Goal: Communication & Community: Participate in discussion

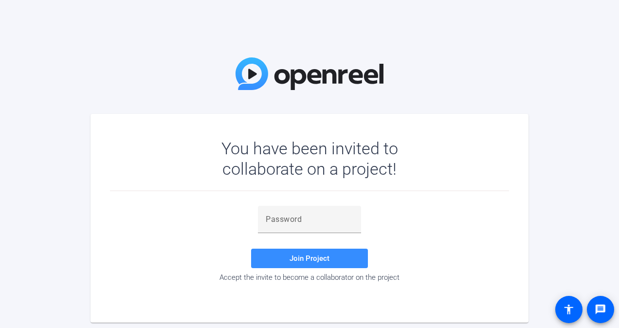
click at [518, 93] on div "You have been invited to collaborate on a project! Join Project Accept the invi…" at bounding box center [309, 164] width 619 height 328
click at [300, 220] on input "text" at bounding box center [310, 220] width 88 height 12
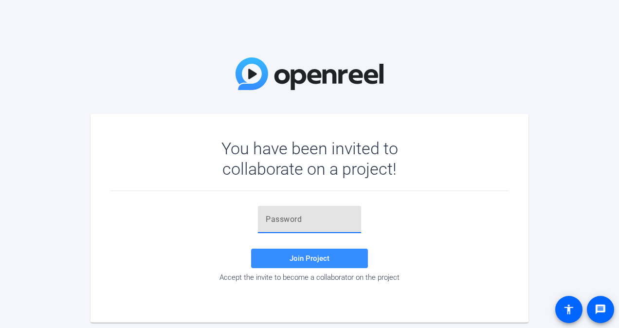
paste input "(_U8RM"
type input "(_U8RM"
click at [297, 257] on span "Join Project" at bounding box center [310, 258] width 40 height 9
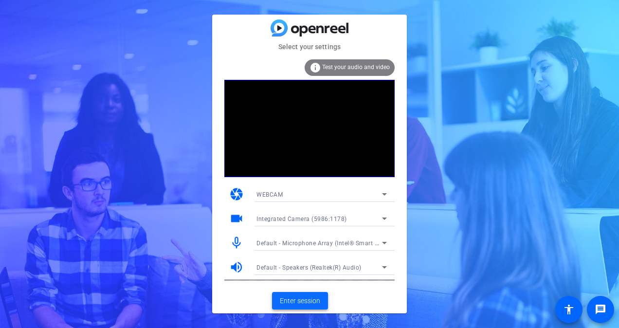
click at [310, 303] on span "Enter session" at bounding box center [300, 301] width 40 height 10
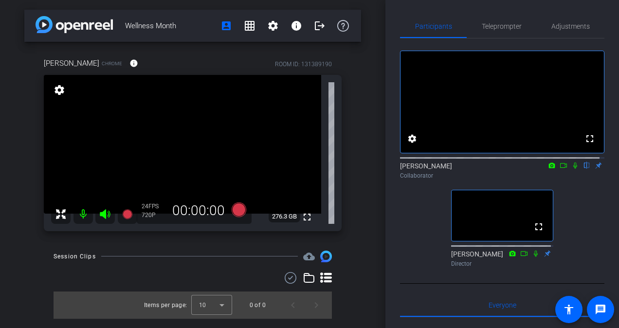
click at [353, 275] on div "Session Clips cloud_upload Items per page: 10 0 of 0" at bounding box center [192, 285] width 337 height 68
click at [572, 169] on icon at bounding box center [576, 165] width 8 height 7
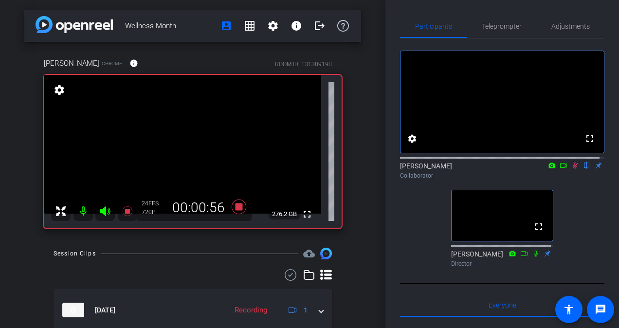
click at [589, 237] on div "fullscreen settings [PERSON_NAME] flip Collaborator fullscreen [PERSON_NAME] Di…" at bounding box center [502, 154] width 204 height 233
click at [573, 169] on icon at bounding box center [575, 166] width 5 height 6
click at [572, 169] on icon at bounding box center [576, 165] width 8 height 7
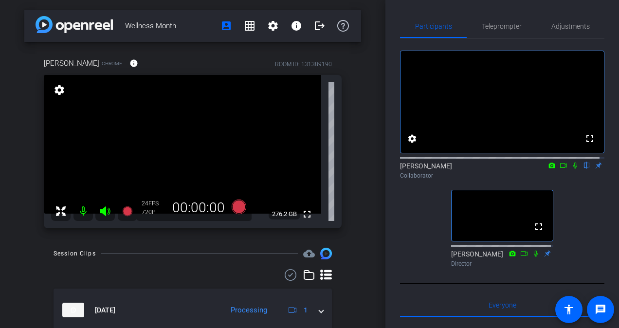
scroll to position [38, 0]
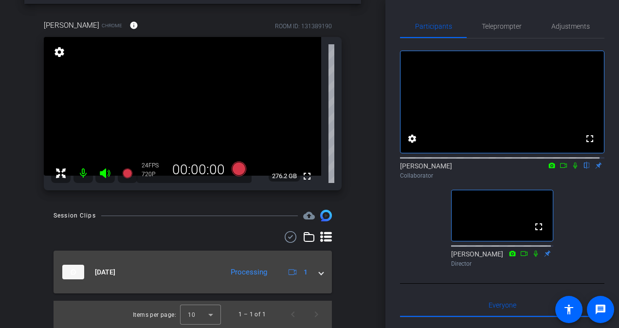
click at [319, 273] on span at bounding box center [321, 272] width 4 height 10
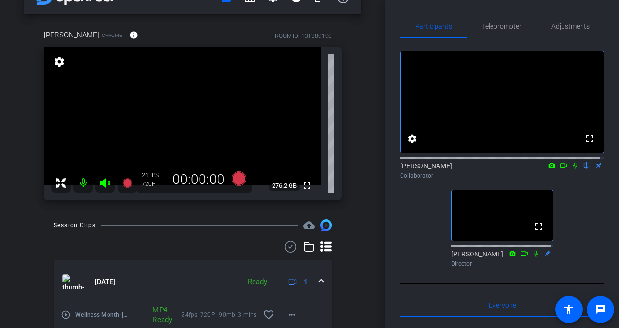
scroll to position [0, 0]
